Goal: Check status: Check status

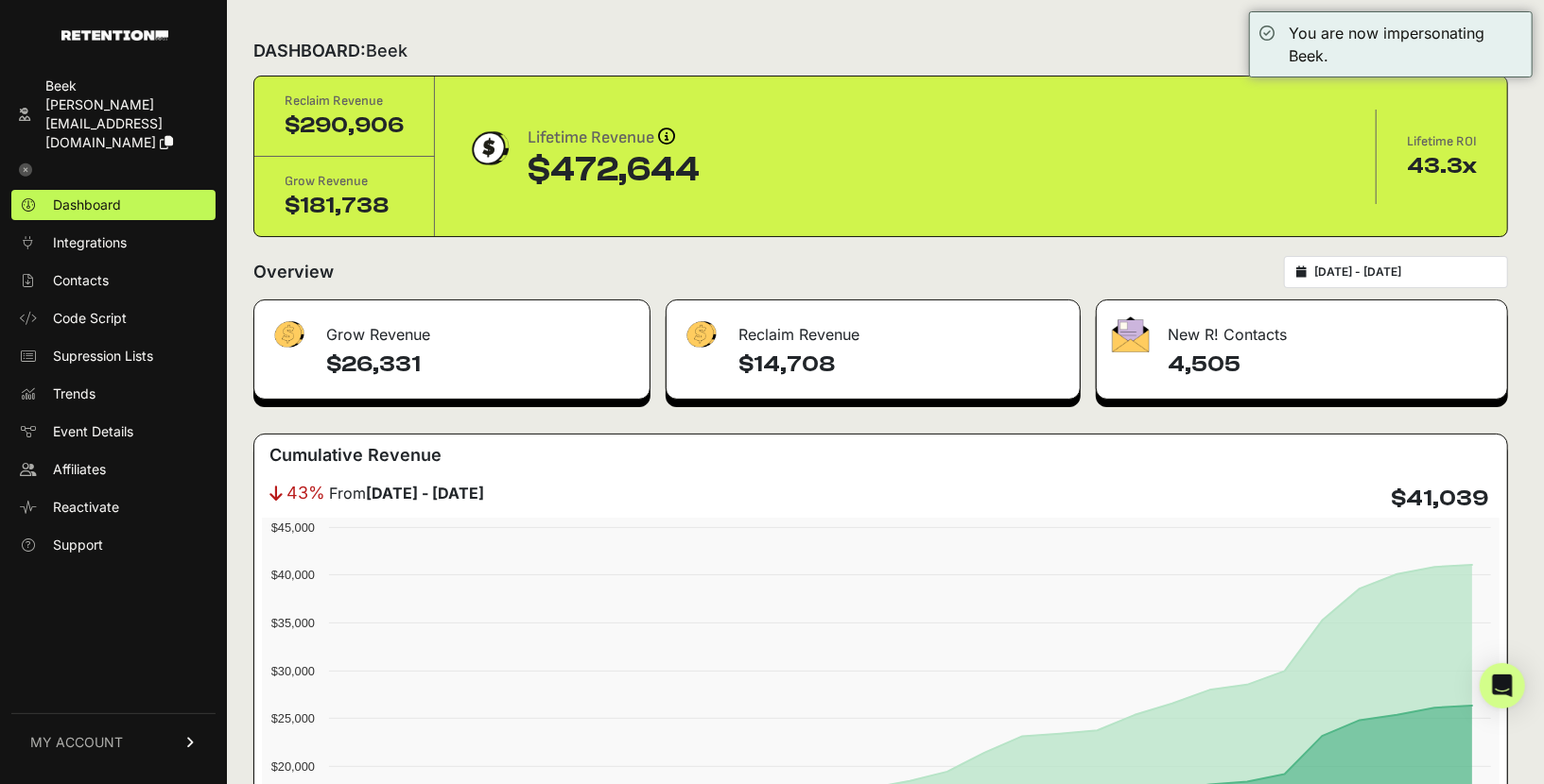
click at [1445, 271] on input "[DATE] - [DATE]" at bounding box center [1405, 272] width 182 height 15
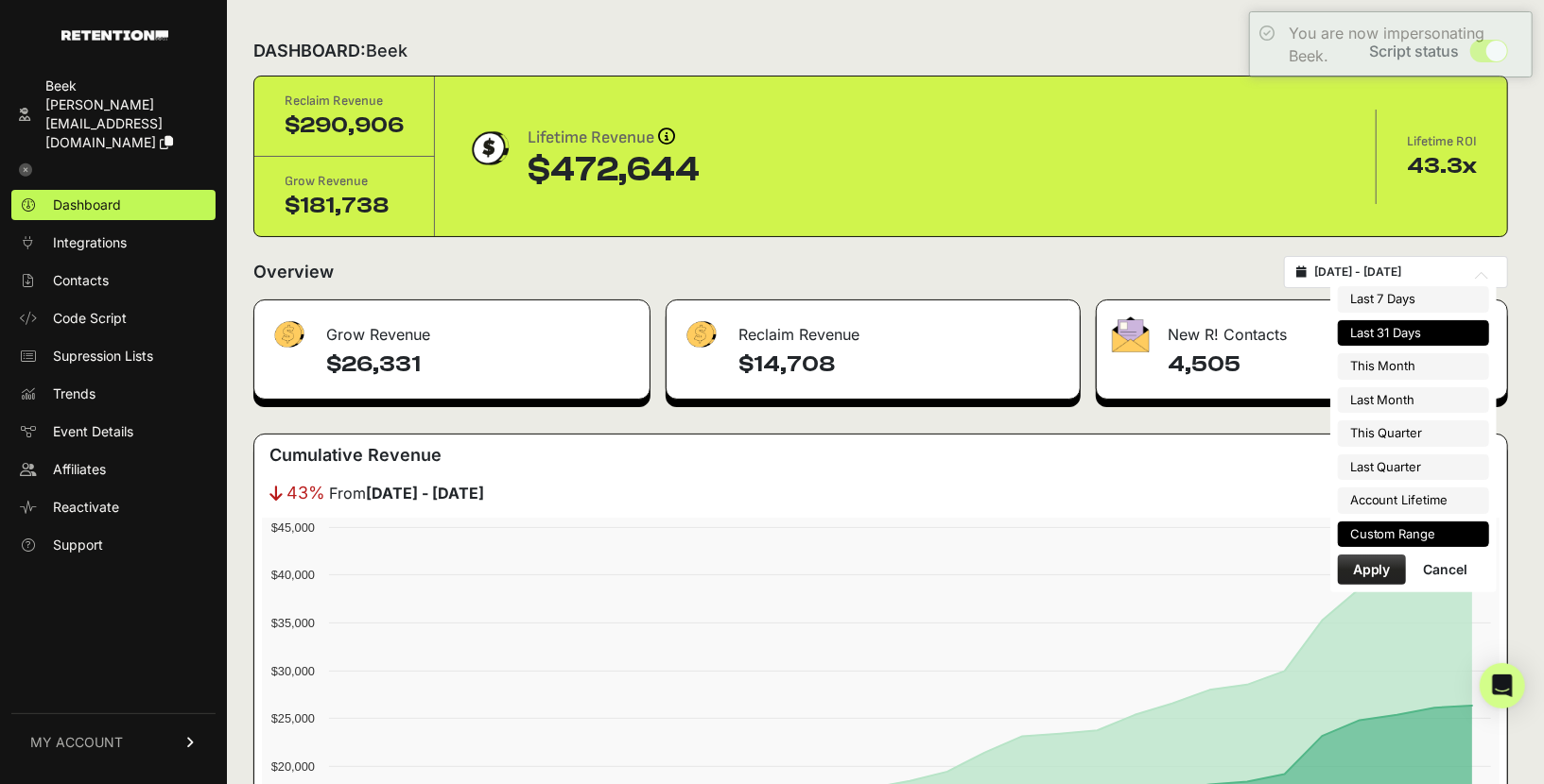
click at [1383, 527] on li "Custom Range" at bounding box center [1414, 535] width 151 height 27
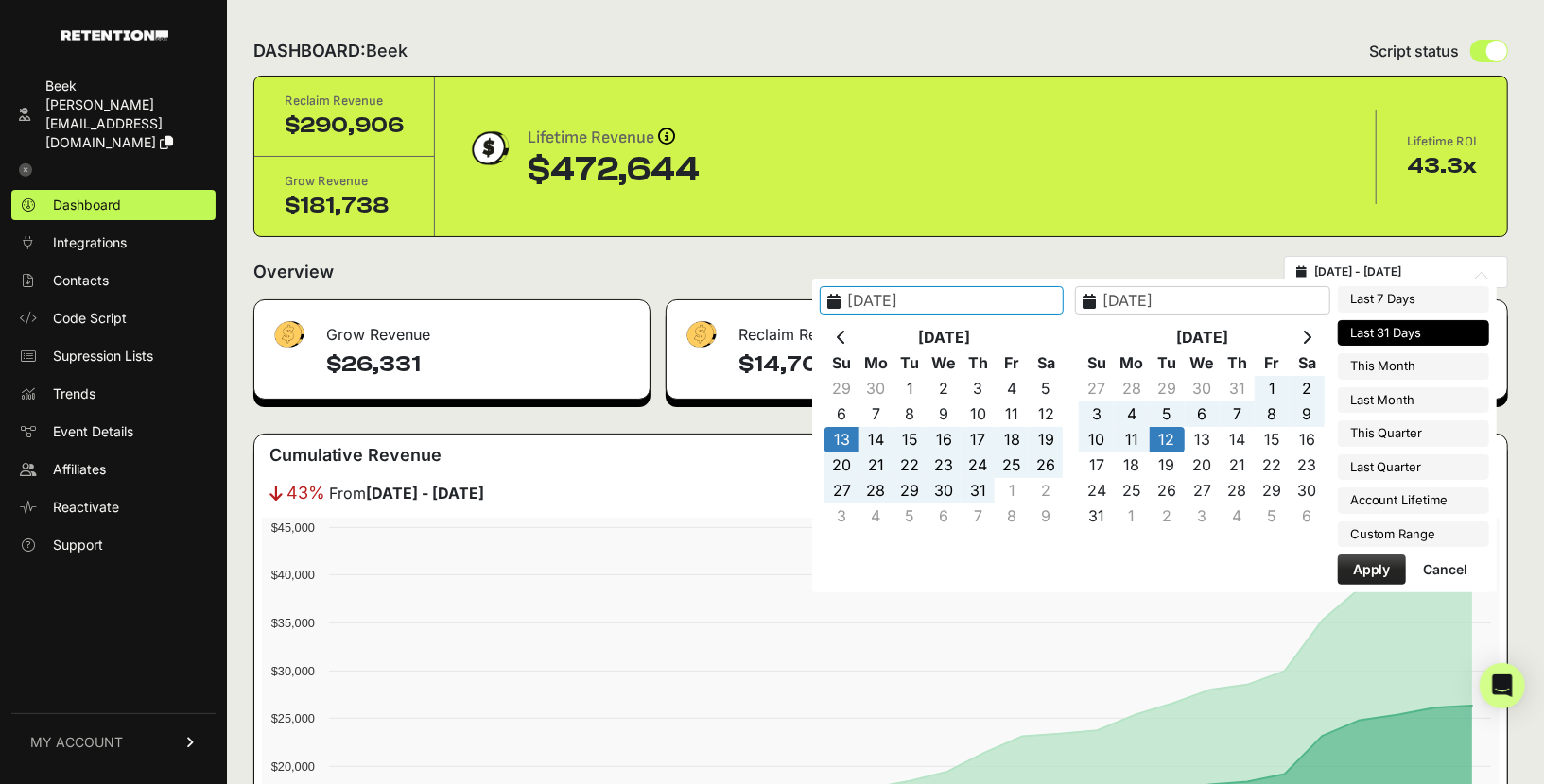
type input "[DATE]"
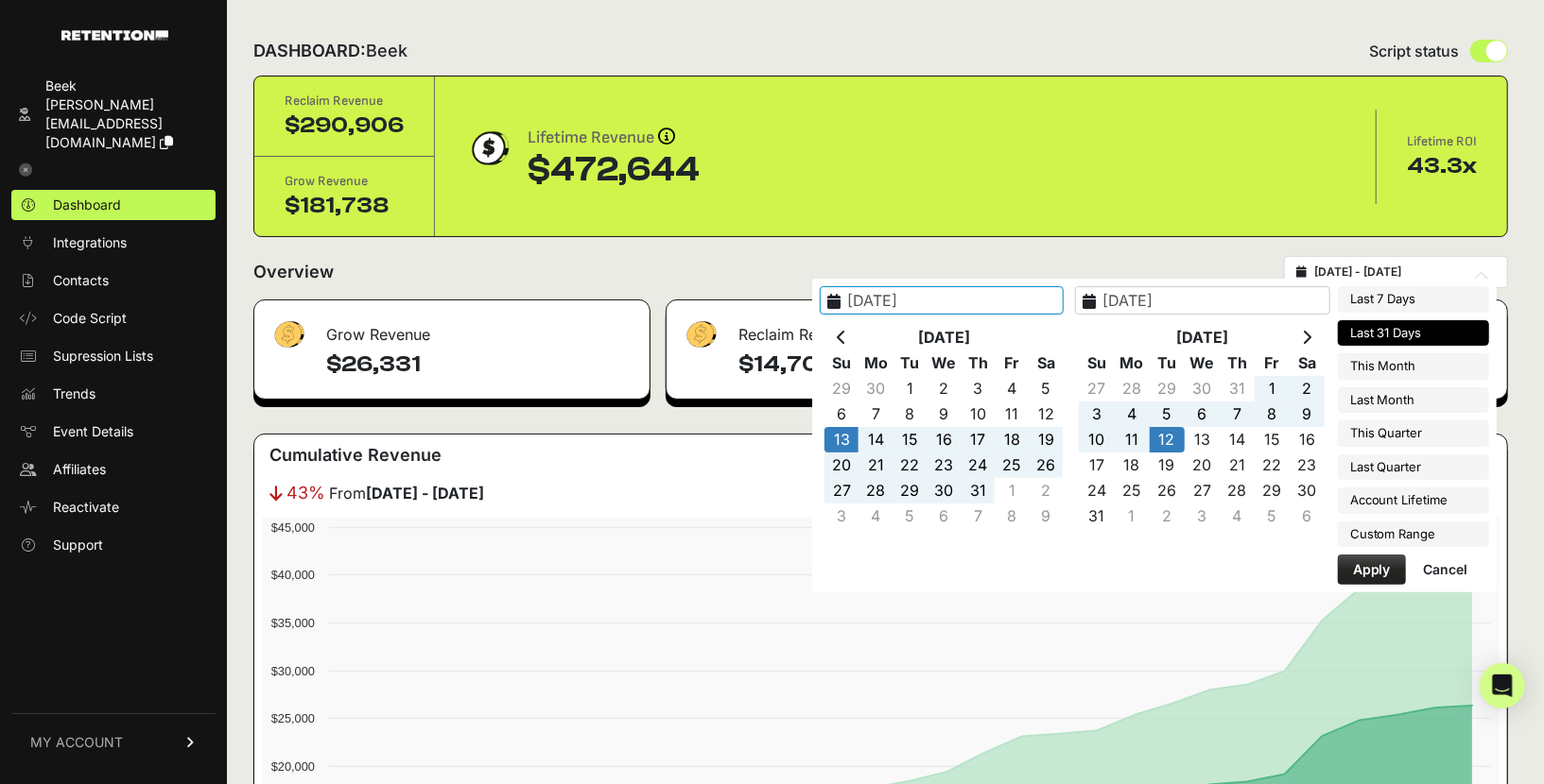
type input "[DATE]"
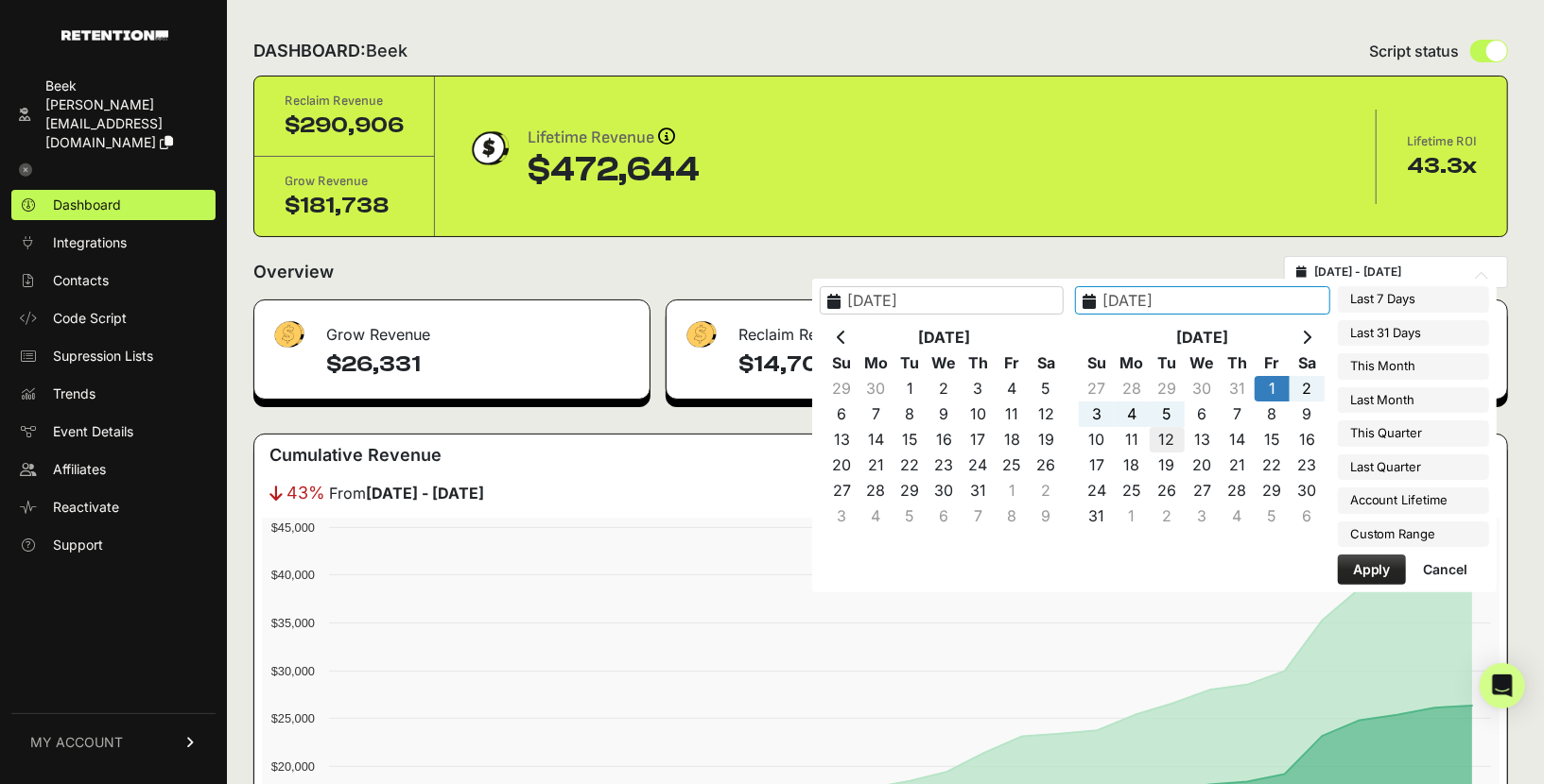
type input "[DATE]"
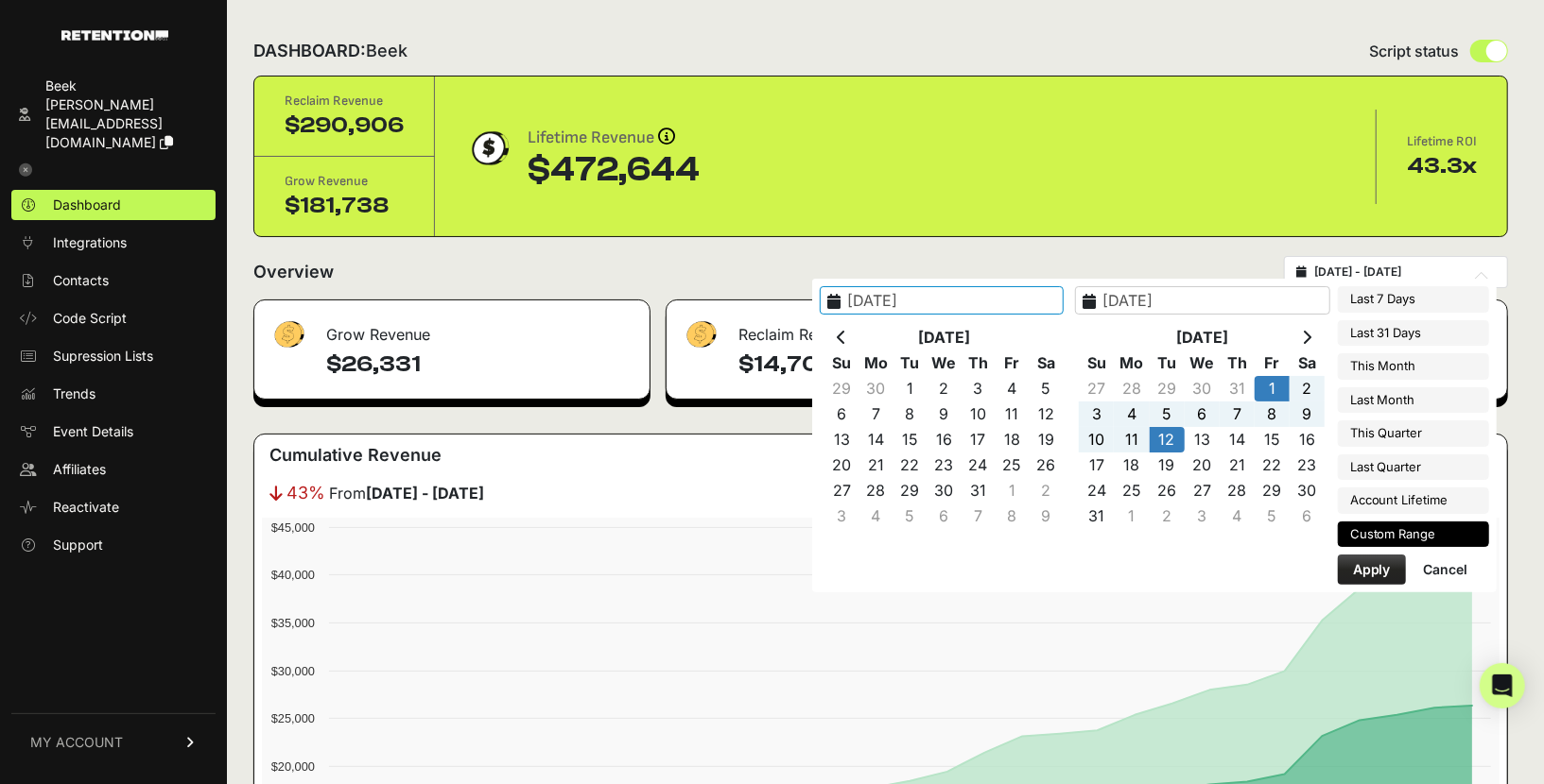
type input "[DATE]"
click at [1367, 564] on button "Apply" at bounding box center [1372, 570] width 68 height 31
type input "[DATE] - [DATE]"
